Goal: Find specific page/section: Find specific page/section

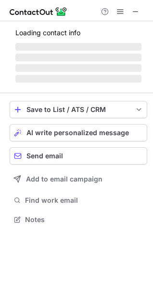
scroll to position [210, 153]
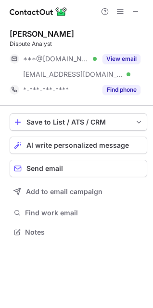
scroll to position [225, 153]
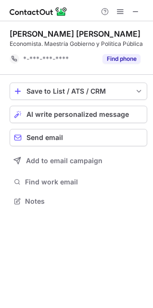
scroll to position [194, 153]
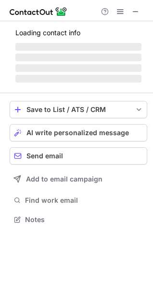
scroll to position [218, 153]
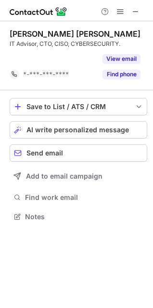
scroll to position [194, 153]
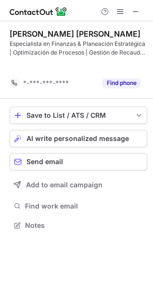
scroll to position [203, 153]
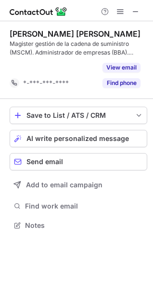
scroll to position [203, 153]
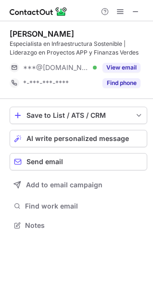
scroll to position [218, 153]
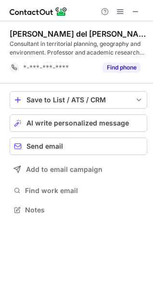
scroll to position [203, 153]
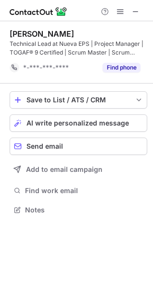
scroll to position [203, 153]
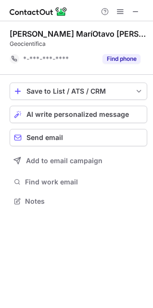
scroll to position [194, 153]
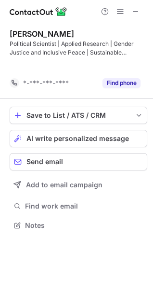
scroll to position [203, 153]
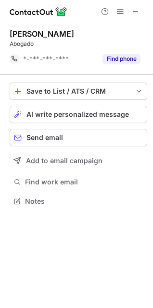
scroll to position [194, 153]
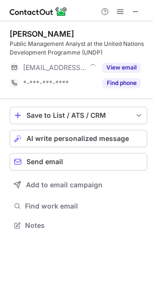
scroll to position [218, 153]
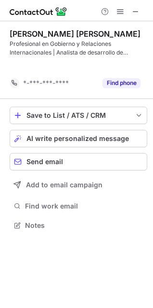
scroll to position [203, 153]
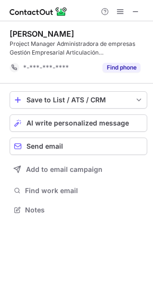
scroll to position [203, 153]
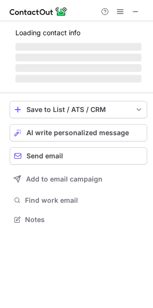
scroll to position [218, 153]
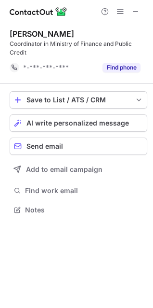
scroll to position [203, 153]
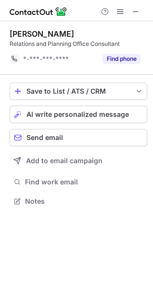
scroll to position [194, 153]
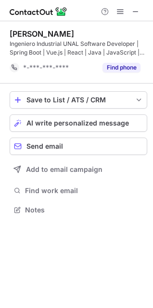
scroll to position [203, 153]
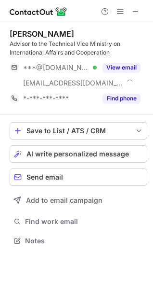
scroll to position [234, 153]
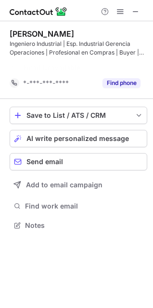
scroll to position [203, 153]
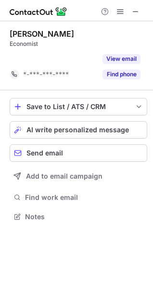
scroll to position [194, 153]
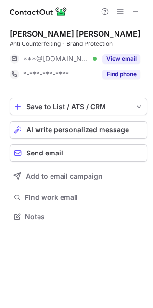
scroll to position [210, 153]
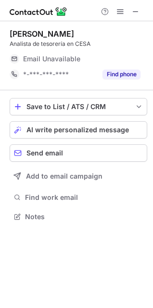
scroll to position [210, 153]
